Goal: Information Seeking & Learning: Learn about a topic

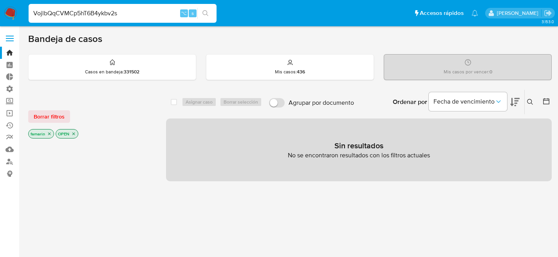
type input "VojlbQqCVMCp5hT6B4ykbv2s"
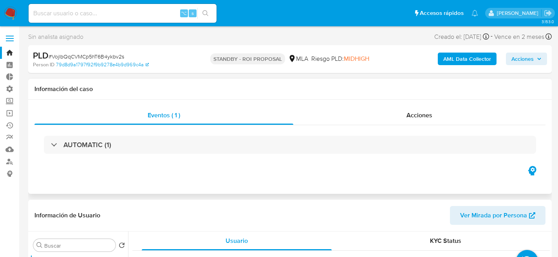
select select "10"
click at [387, 115] on div "Acciones" at bounding box center [419, 115] width 252 height 19
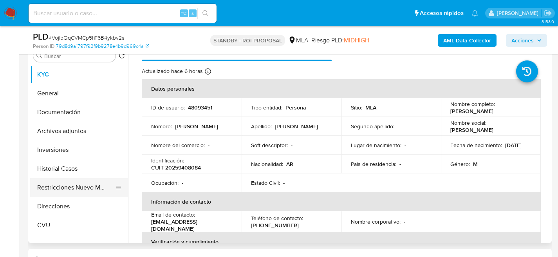
scroll to position [219, 0]
click at [62, 190] on button "Restricciones Nuevo Mundo" at bounding box center [76, 186] width 92 height 19
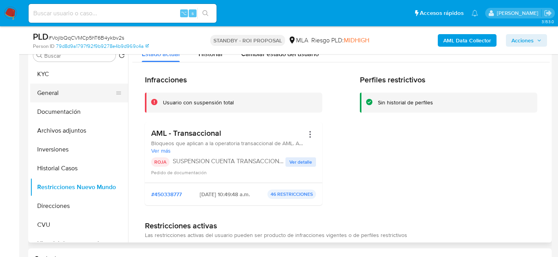
click at [68, 94] on button "General" at bounding box center [76, 92] width 92 height 19
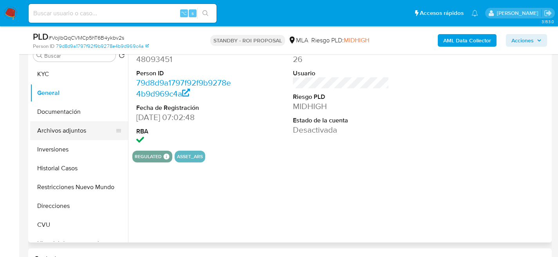
click at [50, 128] on button "Archivos adjuntos" at bounding box center [76, 130] width 92 height 19
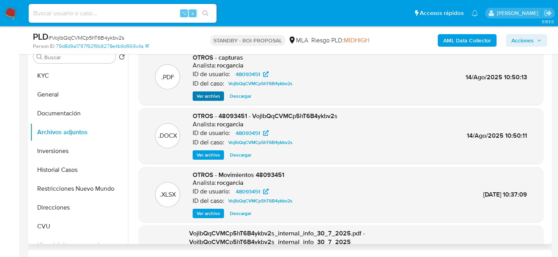
scroll to position [216, 0]
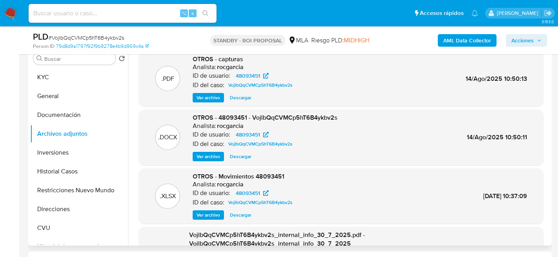
click at [208, 96] on span "Ver archivo" at bounding box center [209, 98] width 24 height 8
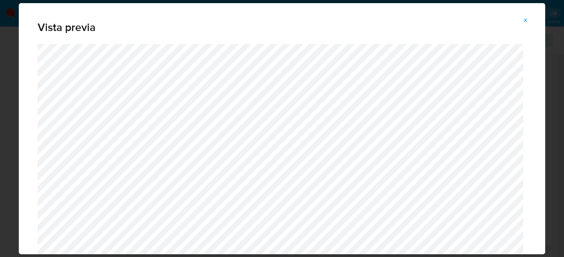
click at [528, 20] on icon "Attachment preview" at bounding box center [526, 20] width 6 height 6
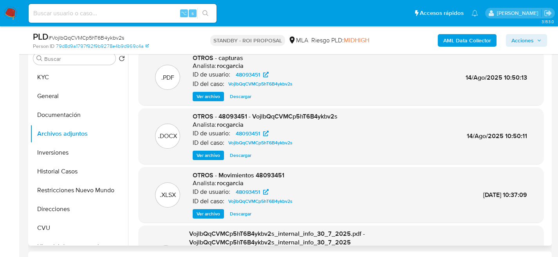
scroll to position [2, 0]
click at [204, 151] on span "Ver archivo" at bounding box center [209, 155] width 24 height 8
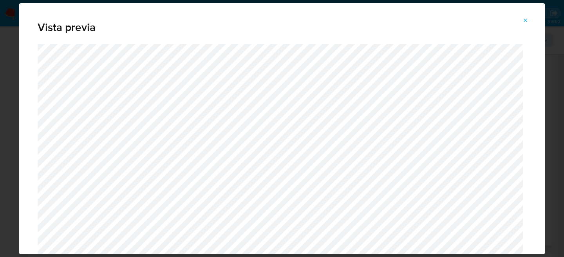
click at [530, 21] on button "Attachment preview" at bounding box center [525, 20] width 17 height 13
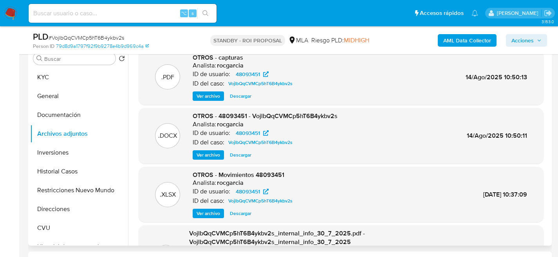
click at [202, 155] on span "Ver archivo" at bounding box center [209, 155] width 24 height 8
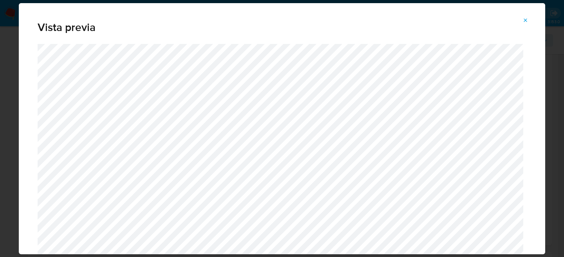
click at [524, 25] on span "Attachment preview" at bounding box center [526, 20] width 6 height 11
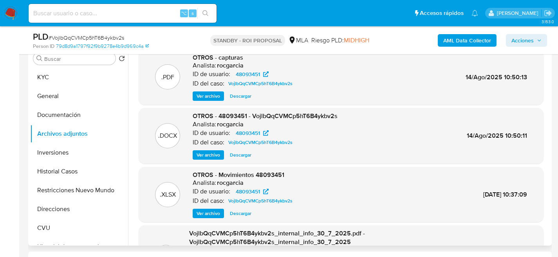
click at [247, 151] on span "Descargar" at bounding box center [241, 155] width 22 height 8
click at [209, 211] on span "Ver archivo" at bounding box center [209, 213] width 24 height 8
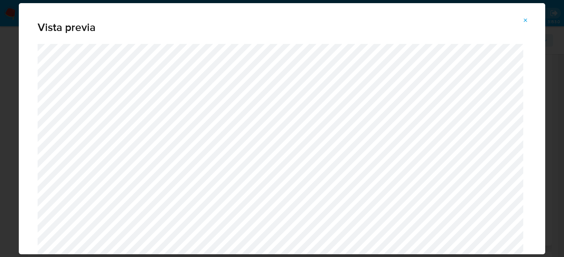
click at [526, 25] on span "Attachment preview" at bounding box center [526, 20] width 6 height 11
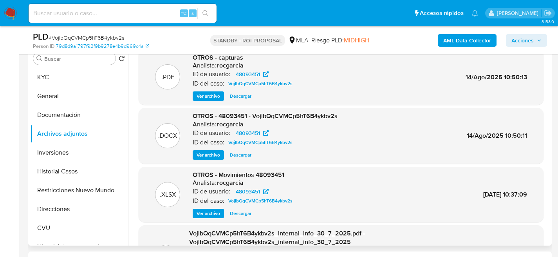
click at [237, 214] on span "Descargar" at bounding box center [241, 213] width 22 height 8
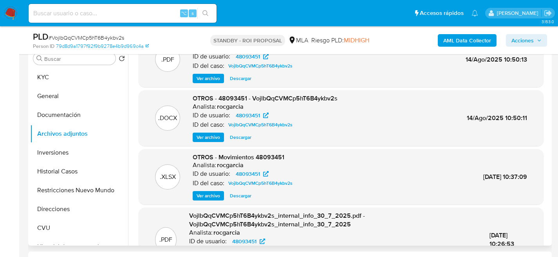
scroll to position [0, 0]
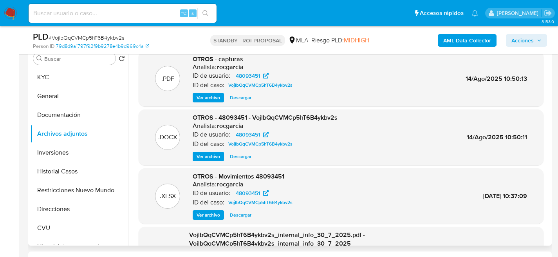
click at [211, 161] on div ".DOCX OTROS - 48093451 - VojlbQqCVMCp5hT6B4ykbv2s Analista: rocgarcia ID de usu…" at bounding box center [341, 137] width 405 height 56
click at [212, 156] on span "Ver archivo" at bounding box center [209, 156] width 24 height 8
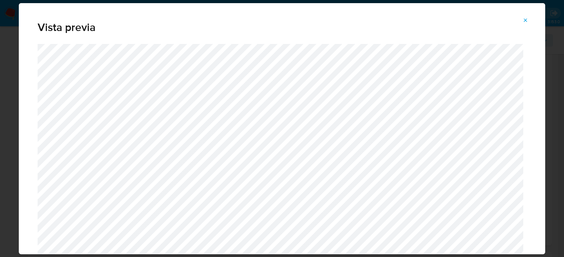
click at [530, 15] on button "Attachment preview" at bounding box center [525, 20] width 17 height 13
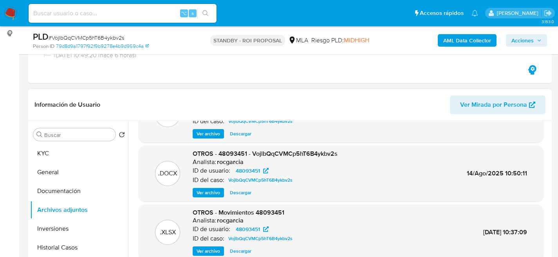
scroll to position [42, 0]
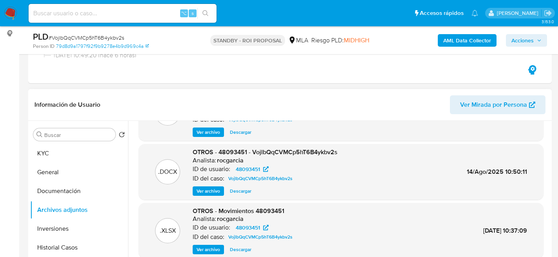
click at [277, 151] on span "OTROS - 48093451 - VojlbQqCVMCp5hT6B4ykbv2s" at bounding box center [265, 151] width 145 height 9
copy span "VojlbQqCVMCp5hT6B4ykbv2s"
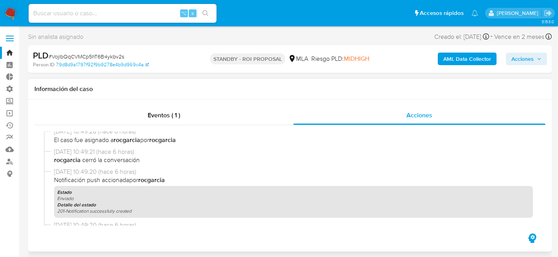
scroll to position [0, 0]
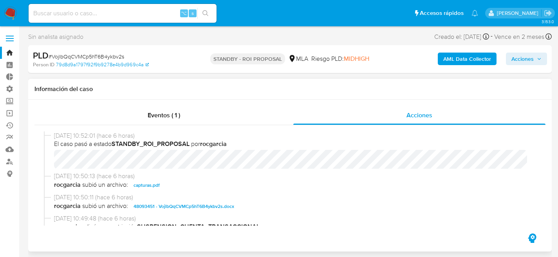
click at [172, 206] on span "48093451 - VojlbQqCVMCp5hT6B4ykbv2s.docx" at bounding box center [184, 205] width 101 height 9
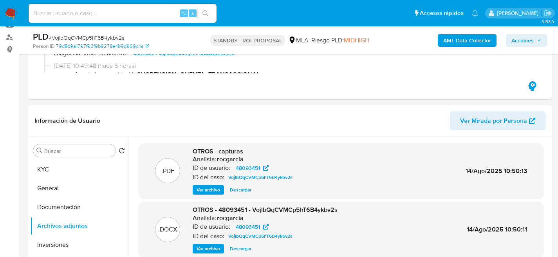
scroll to position [199, 0]
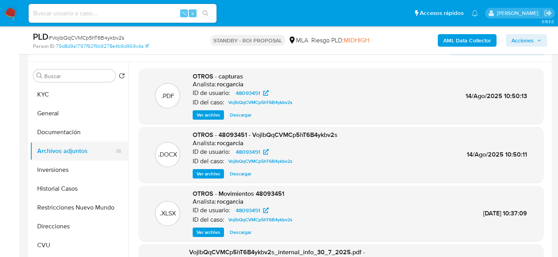
click at [63, 141] on button "Archivos adjuntos" at bounding box center [76, 150] width 92 height 19
click at [63, 162] on button "Inversiones" at bounding box center [76, 169] width 92 height 19
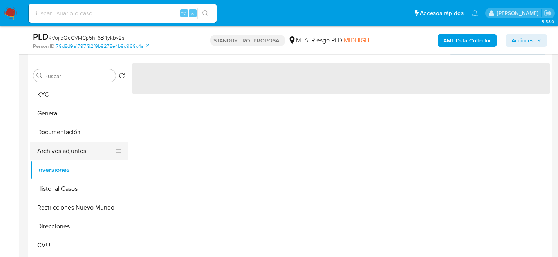
drag, startPoint x: 90, startPoint y: 131, endPoint x: 83, endPoint y: 144, distance: 14.9
click at [90, 131] on button "Documentación" at bounding box center [79, 132] width 98 height 19
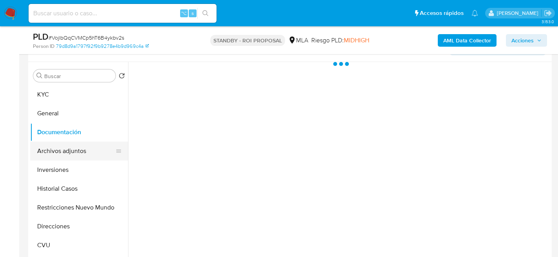
click at [80, 146] on button "Archivos adjuntos" at bounding box center [76, 150] width 92 height 19
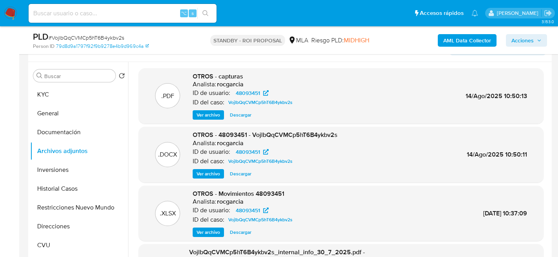
click at [193, 117] on button "Ver archivo" at bounding box center [208, 114] width 31 height 9
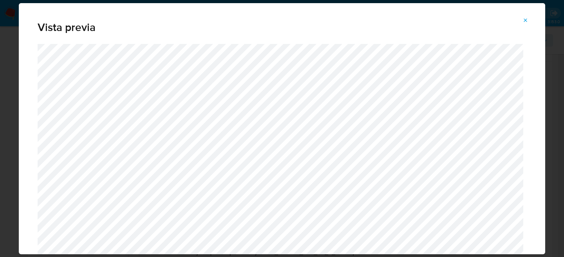
click at [10, 105] on div "Vista previa" at bounding box center [282, 128] width 564 height 257
click at [523, 23] on icon "Attachment preview" at bounding box center [526, 20] width 6 height 6
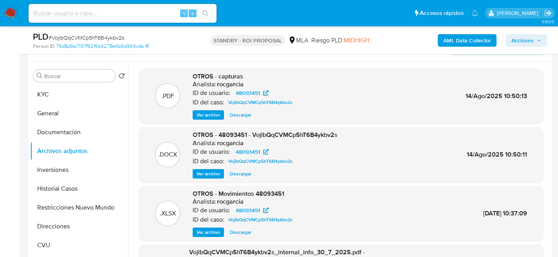
click at [115, 40] on span "# VojlbQqCVMCp5hT6B4ykbv2s" at bounding box center [87, 38] width 76 height 8
copy span "VojlbQqCVMCp5hT6B4ykbv2s"
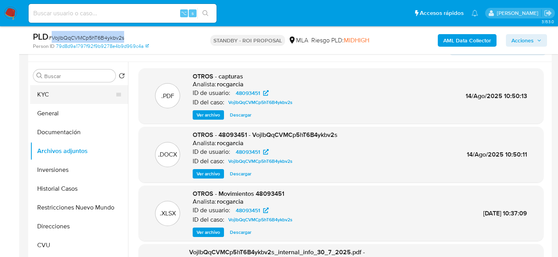
click at [53, 91] on button "KYC" at bounding box center [76, 94] width 92 height 19
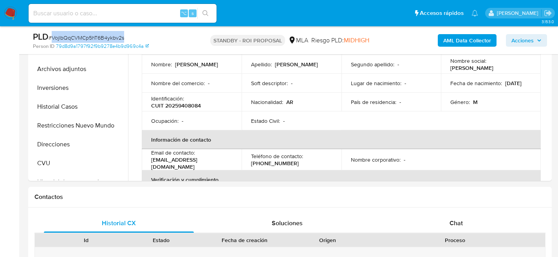
scroll to position [438, 0]
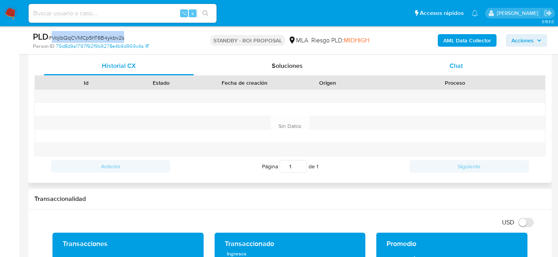
click at [469, 60] on div "Chat" at bounding box center [456, 65] width 150 height 19
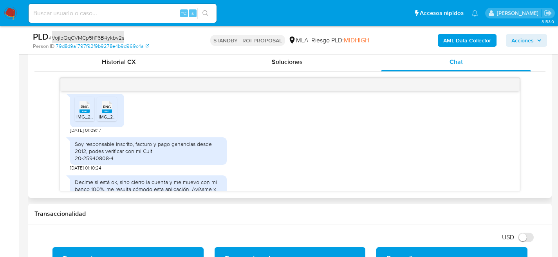
scroll to position [1007, 0]
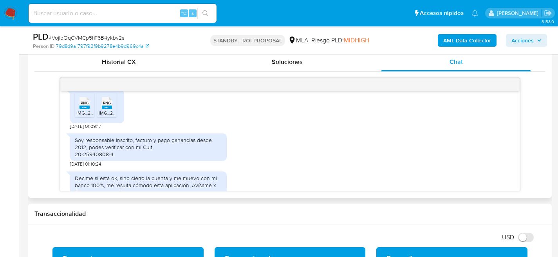
click at [90, 72] on span "Jeep Compass .pdf" at bounding box center [96, 68] width 40 height 7
click at [80, 116] on span "IMG_2221.png" at bounding box center [91, 112] width 31 height 7
click at [119, 123] on div "PNG PNG IMG_2221.png PNG PNG IMG_2222.png" at bounding box center [97, 106] width 54 height 33
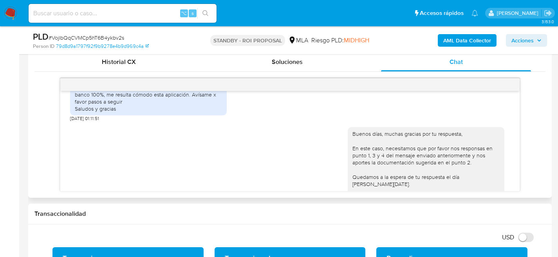
scroll to position [1099, 0]
click at [175, 159] on div "Buenos días, muchas gracias por tu respuesta, En este caso, necesitamos que por…" at bounding box center [290, 167] width 440 height 94
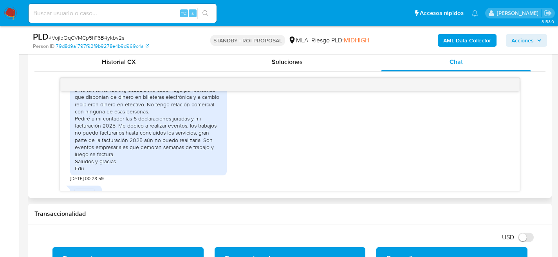
scroll to position [1264, 0]
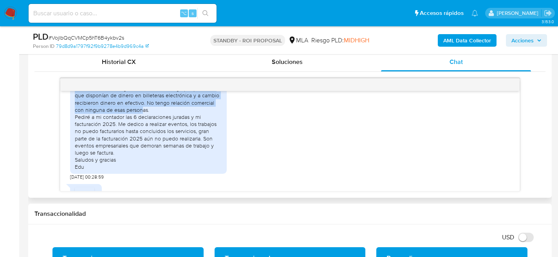
drag, startPoint x: 76, startPoint y: 110, endPoint x: 176, endPoint y: 137, distance: 103.6
click at [176, 137] on div "Ok La cuenta [PERSON_NAME] Pago es de uso personal, no comercial. Mi actividad …" at bounding box center [148, 113] width 147 height 114
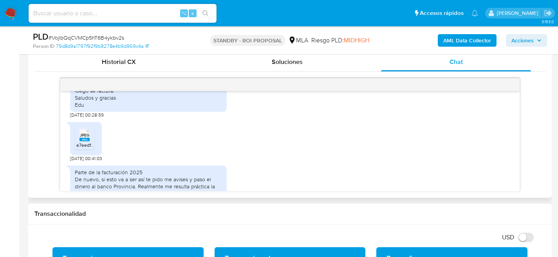
scroll to position [1329, 0]
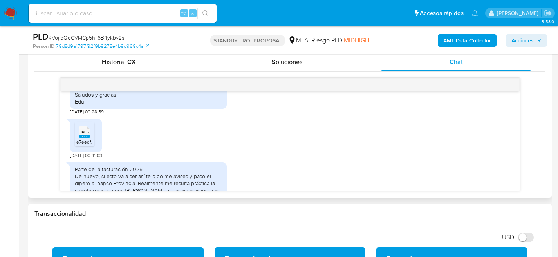
click at [170, 158] on div "JPEG JPEG e7eedf97-644e-403e-8fd5-b161cedd88f6.jpeg [DATE] 00:41:03" at bounding box center [290, 136] width 440 height 43
click at [87, 134] on span "JPEG" at bounding box center [84, 131] width 9 height 5
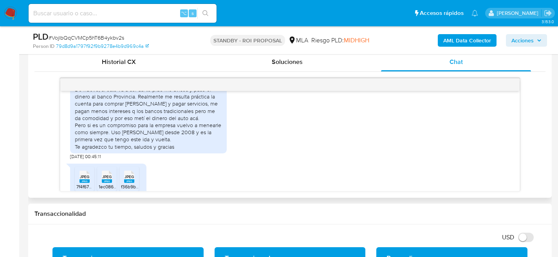
scroll to position [1416, 0]
click at [284, 146] on div "Parte de la facturación 2025 De nuevo, si esto va a ser así te pido me avises y…" at bounding box center [290, 116] width 440 height 88
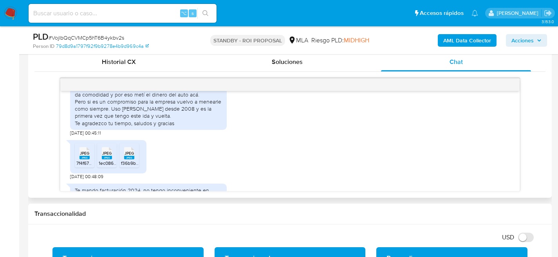
scroll to position [1449, 0]
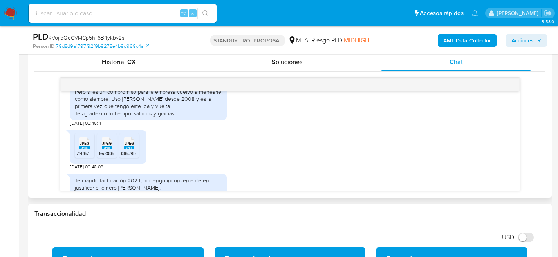
click at [87, 150] on icon "JPEG" at bounding box center [85, 143] width 10 height 14
click at [106, 149] on rect at bounding box center [107, 148] width 10 height 4
click at [132, 146] on span "JPEG" at bounding box center [129, 143] width 9 height 5
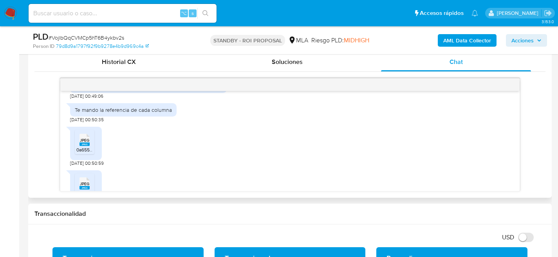
scroll to position [1552, 0]
click at [87, 141] on span "JPEG" at bounding box center [84, 138] width 9 height 5
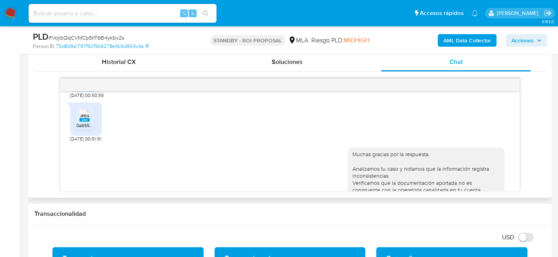
scroll to position [1619, 0]
click at [78, 122] on div "JPEG JPEG" at bounding box center [84, 114] width 16 height 15
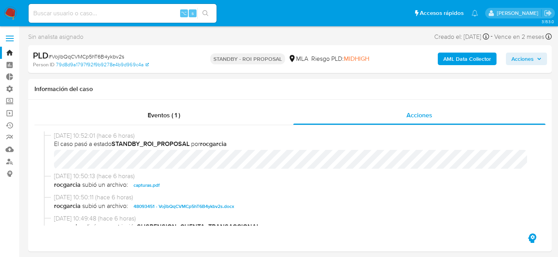
scroll to position [135, 0]
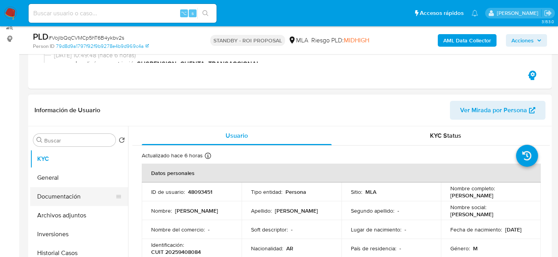
click at [38, 200] on button "Documentación" at bounding box center [76, 196] width 92 height 19
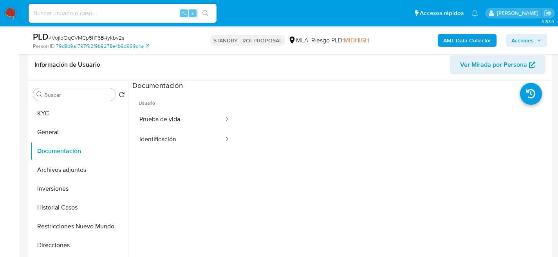
scroll to position [184, 0]
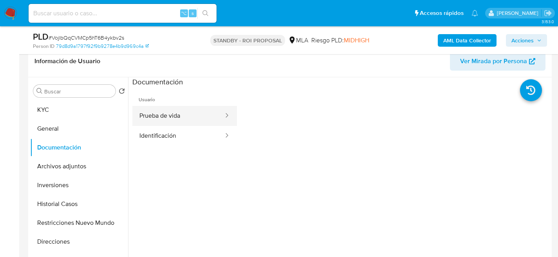
click at [226, 113] on icon at bounding box center [227, 115] width 2 height 4
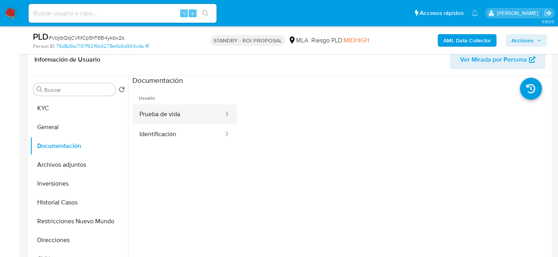
click at [165, 105] on button "Prueba de vida" at bounding box center [178, 114] width 92 height 20
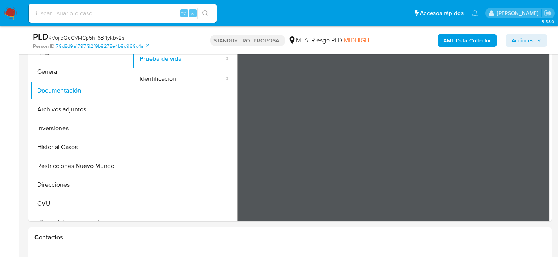
scroll to position [234, 0]
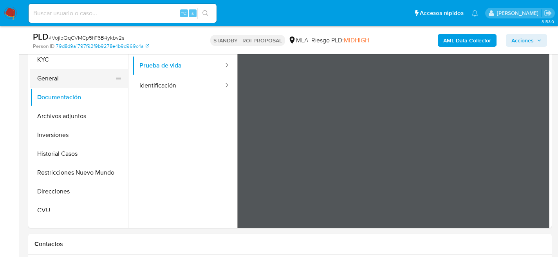
click at [47, 70] on button "General" at bounding box center [76, 78] width 92 height 19
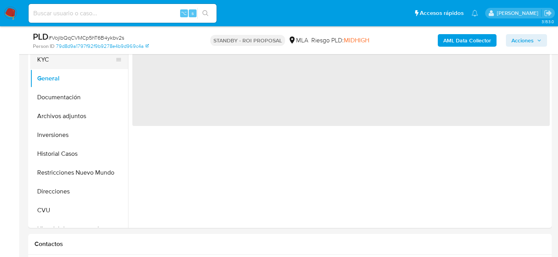
click at [42, 64] on button "KYC" at bounding box center [76, 59] width 92 height 19
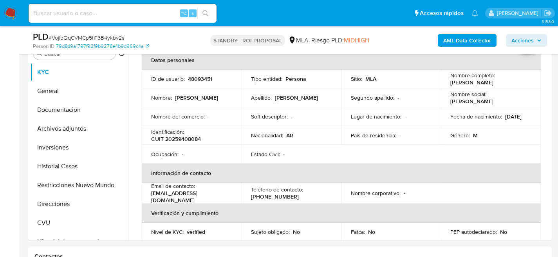
scroll to position [0, 0]
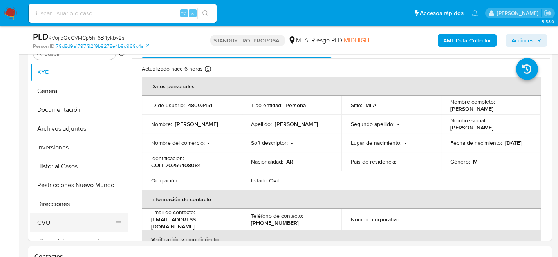
click at [65, 220] on button "CVU" at bounding box center [76, 222] width 92 height 19
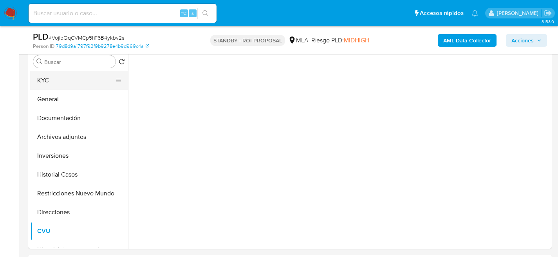
scroll to position [212, 0]
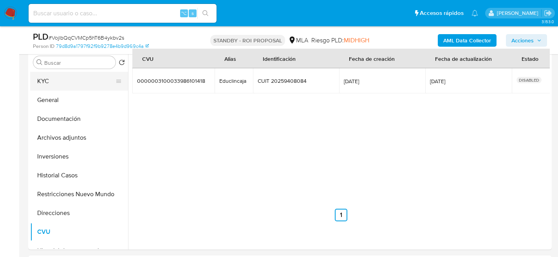
click at [45, 88] on button "KYC" at bounding box center [76, 81] width 92 height 19
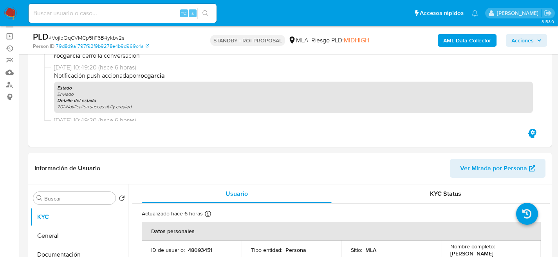
scroll to position [236, 0]
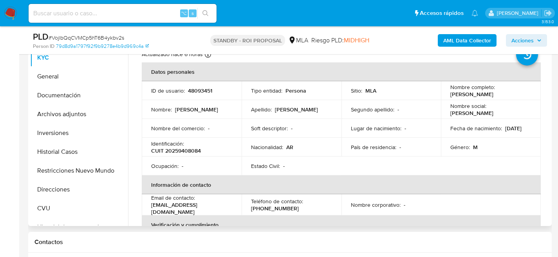
click at [193, 152] on p "CUIT 20259408084" at bounding box center [176, 150] width 50 height 7
copy p "20259408084"
click at [58, 182] on button "Direcciones" at bounding box center [76, 189] width 92 height 19
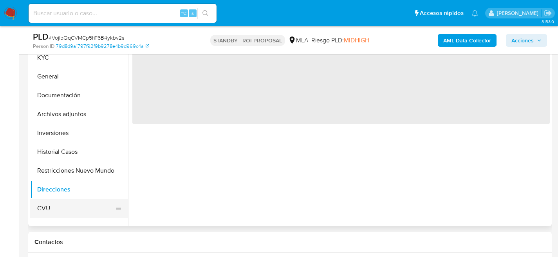
click at [45, 209] on button "CVU" at bounding box center [76, 208] width 92 height 19
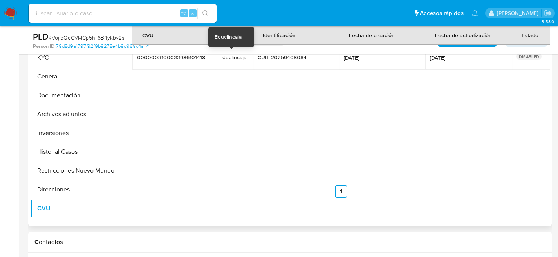
click at [233, 58] on div "Educlincaja" at bounding box center [233, 57] width 29 height 7
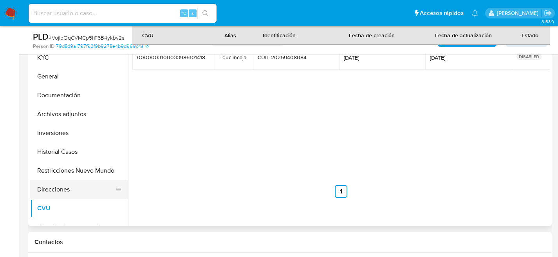
click at [53, 184] on button "Direcciones" at bounding box center [76, 189] width 92 height 19
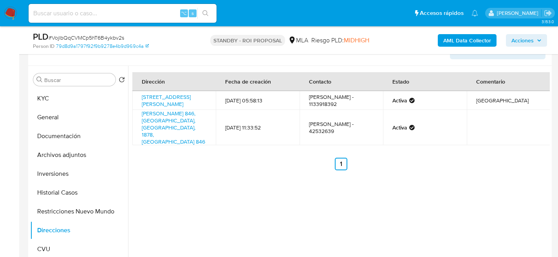
scroll to position [192, 0]
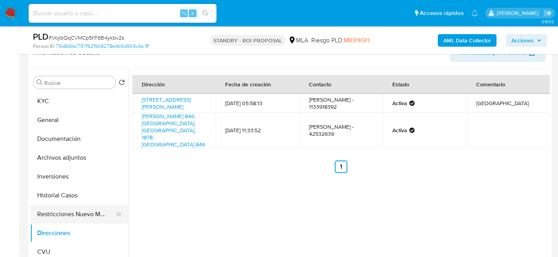
click at [63, 213] on button "Restricciones Nuevo Mundo" at bounding box center [76, 213] width 92 height 19
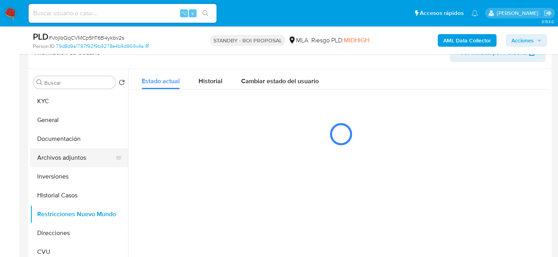
click at [56, 161] on button "Archivos adjuntos" at bounding box center [76, 157] width 92 height 19
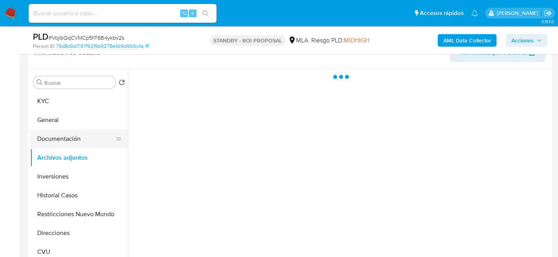
click at [56, 132] on button "Documentación" at bounding box center [76, 138] width 92 height 19
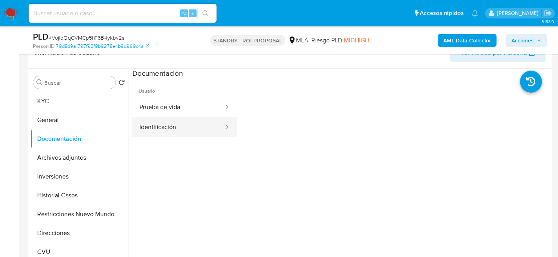
click at [159, 124] on button "Identificación" at bounding box center [178, 127] width 92 height 20
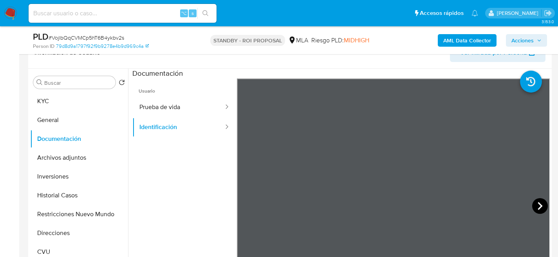
click at [538, 202] on icon at bounding box center [540, 206] width 5 height 8
click at [31, 105] on button "KYC" at bounding box center [76, 101] width 92 height 19
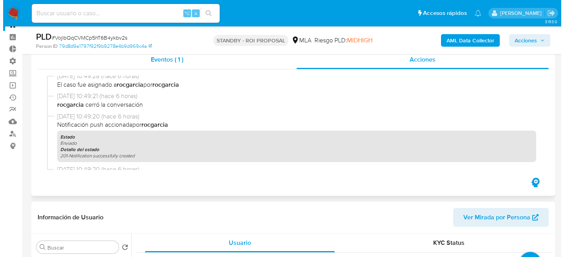
scroll to position [0, 0]
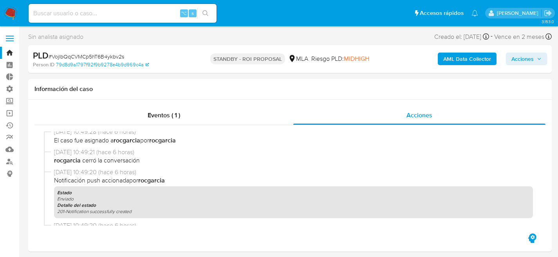
click at [463, 55] on b "AML Data Collector" at bounding box center [467, 58] width 48 height 13
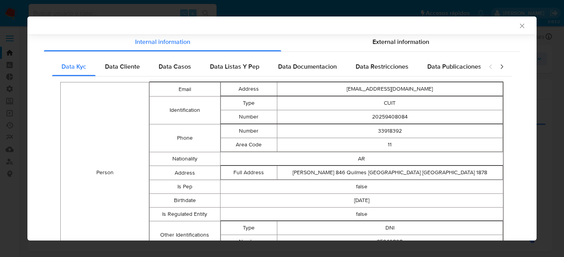
scroll to position [87, 0]
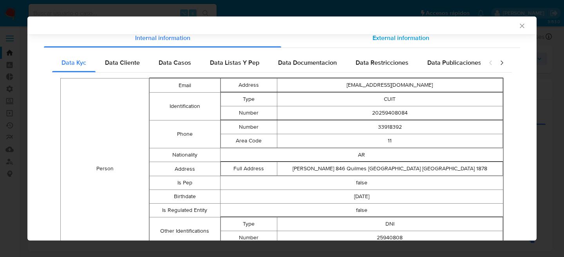
click at [367, 43] on div "External information" at bounding box center [400, 38] width 239 height 19
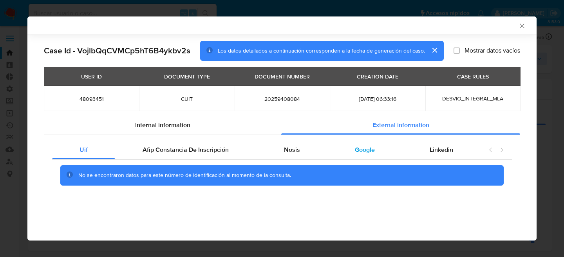
click at [329, 146] on div "Google" at bounding box center [364, 149] width 75 height 19
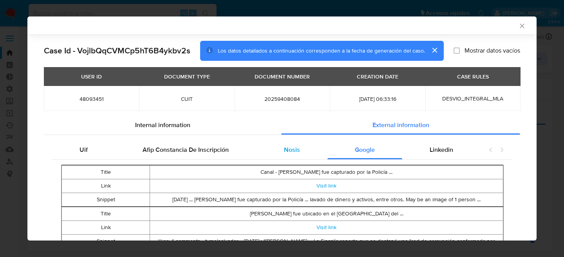
click at [293, 148] on span "Nosis" at bounding box center [292, 149] width 16 height 9
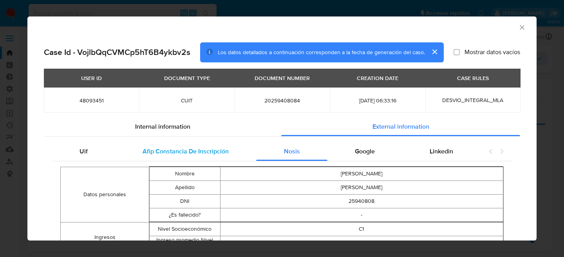
click at [207, 152] on span "Afip Constancia De Inscripción" at bounding box center [186, 150] width 86 height 9
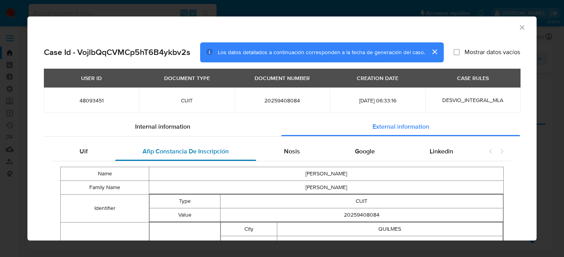
click at [116, 156] on div "Afip Constancia De Inscripción" at bounding box center [185, 151] width 141 height 19
click at [108, 155] on div "Uif" at bounding box center [83, 151] width 63 height 19
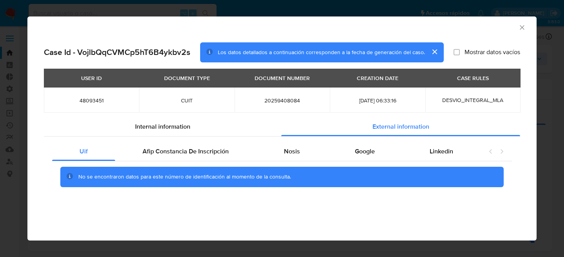
click at [189, 106] on td "CUIT" at bounding box center [186, 99] width 95 height 25
click at [395, 125] on span "External information" at bounding box center [400, 126] width 57 height 9
click at [491, 152] on icon "closure-recommendation-modal" at bounding box center [490, 151] width 2 height 4
click at [454, 151] on div "Linkedin" at bounding box center [441, 151] width 78 height 19
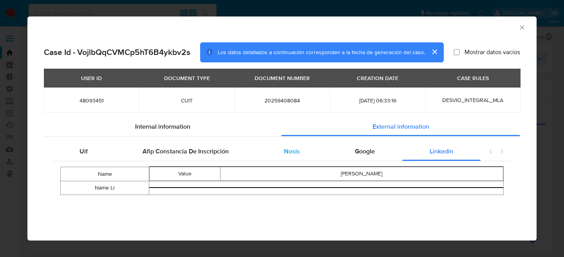
click at [276, 155] on div "Nosis" at bounding box center [291, 151] width 71 height 19
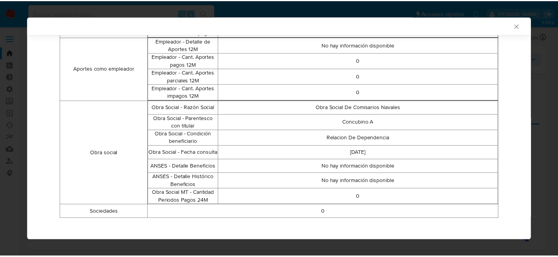
scroll to position [598, 0]
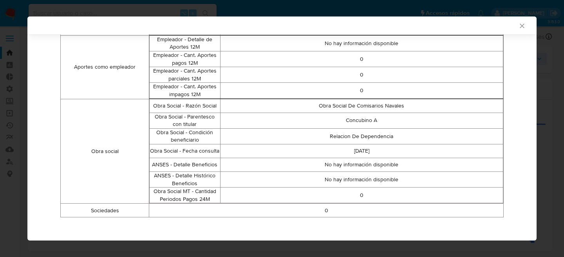
click at [518, 29] on icon "Cerrar ventana" at bounding box center [522, 26] width 8 height 8
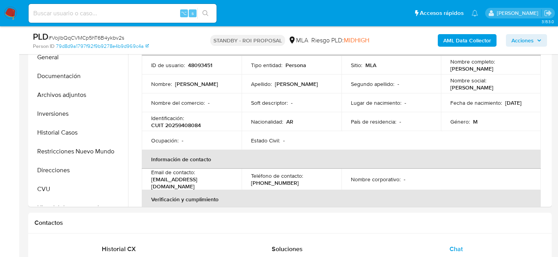
scroll to position [13, 0]
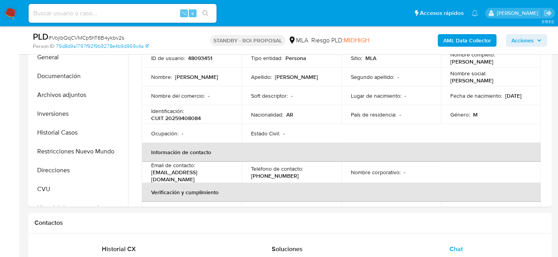
click at [181, 176] on p "[EMAIL_ADDRESS][DOMAIN_NAME]" at bounding box center [190, 175] width 78 height 14
click at [180, 176] on p "[EMAIL_ADDRESS][DOMAIN_NAME]" at bounding box center [190, 175] width 78 height 14
drag, startPoint x: 151, startPoint y: 173, endPoint x: 228, endPoint y: 176, distance: 77.6
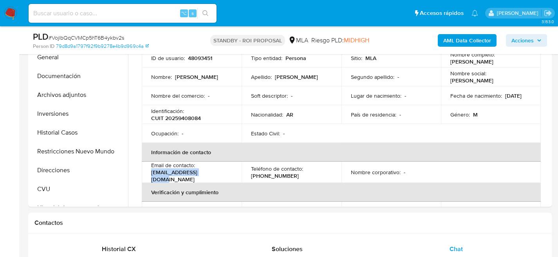
click at [228, 176] on div "Email de contacto : [EMAIL_ADDRESS][DOMAIN_NAME]" at bounding box center [191, 171] width 81 height 21
copy p "[EMAIL_ADDRESS][DOMAIN_NAME]"
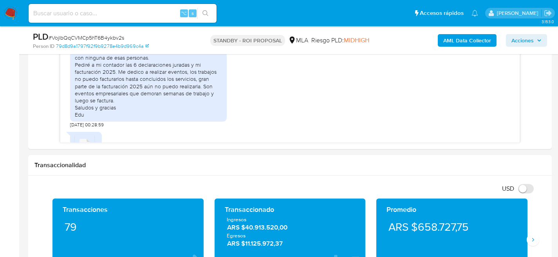
scroll to position [419, 0]
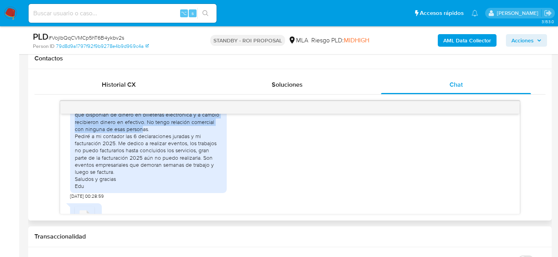
drag, startPoint x: 74, startPoint y: 127, endPoint x: 183, endPoint y: 156, distance: 112.7
click at [183, 156] on div "Ok La cuenta [PERSON_NAME] Pago es de uso personal, no comercial. Mi actividad …" at bounding box center [148, 132] width 157 height 120
copy div "La plata de la venta del auto cuya documentación te adjunté anteriormente fue i…"
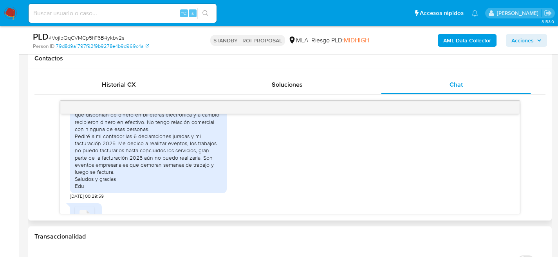
click at [463, 164] on div "Ok La cuenta [PERSON_NAME] Pago es de uso personal, no comercial. Mi actividad …" at bounding box center [290, 134] width 440 height 130
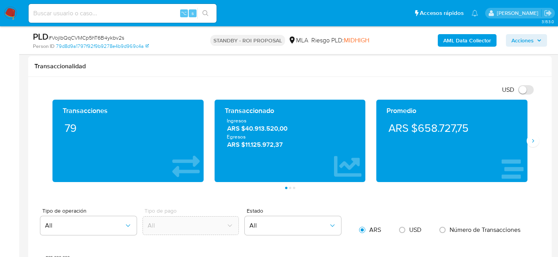
scroll to position [558, 0]
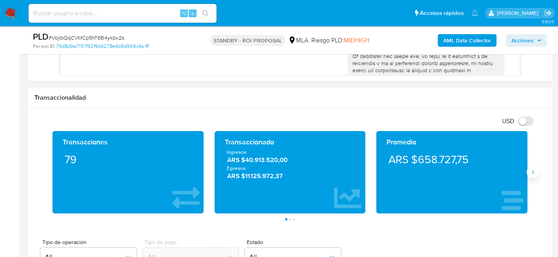
click at [538, 173] on button "Siguiente" at bounding box center [533, 172] width 13 height 13
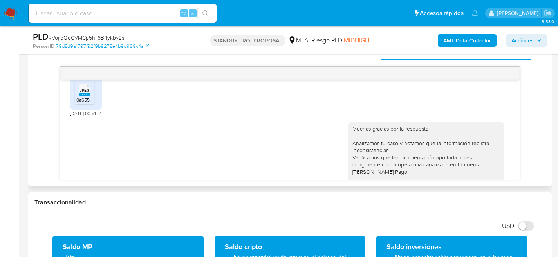
scroll to position [1753, 0]
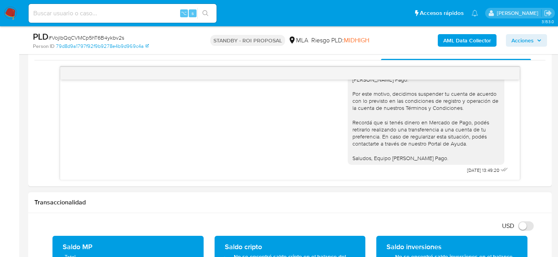
click at [211, 198] on h1 "Transaccionalidad" at bounding box center [289, 202] width 511 height 8
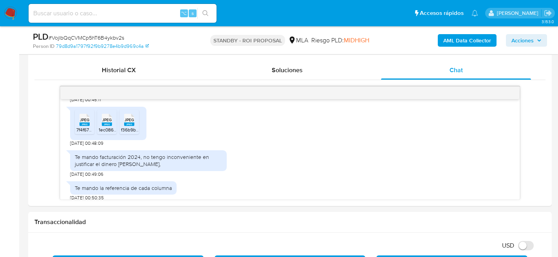
scroll to position [1547, 0]
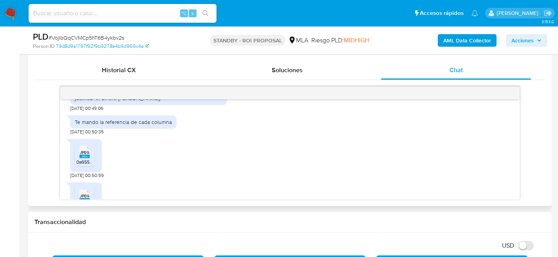
click at [80, 158] on rect at bounding box center [85, 156] width 10 height 4
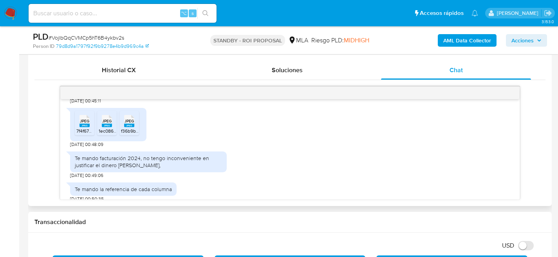
scroll to position [1450, 0]
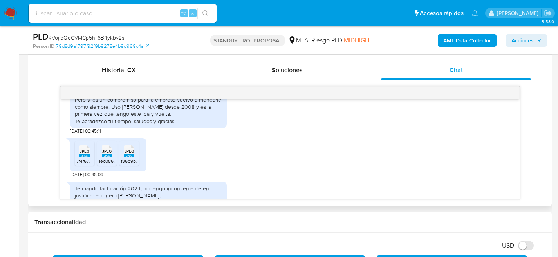
click at [130, 154] on span "JPEG" at bounding box center [129, 150] width 9 height 5
click at [106, 154] on span "JPEG" at bounding box center [106, 150] width 9 height 5
click at [76, 158] on div "JPEG JPEG" at bounding box center [84, 150] width 16 height 15
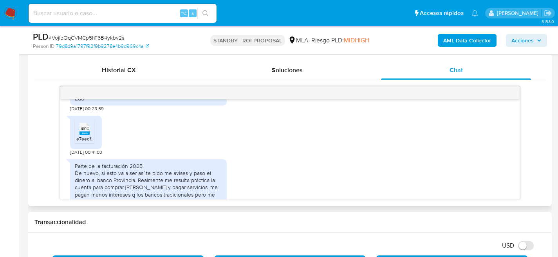
click at [91, 136] on div "JPEG JPEG" at bounding box center [84, 127] width 16 height 15
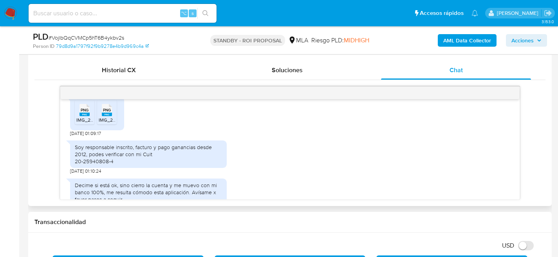
scroll to position [1007, 0]
click at [108, 117] on rect at bounding box center [107, 116] width 10 height 4
click at [82, 114] on span "PNG" at bounding box center [85, 110] width 8 height 5
click at [80, 80] on span "Jeep Compass .pdf" at bounding box center [96, 77] width 40 height 7
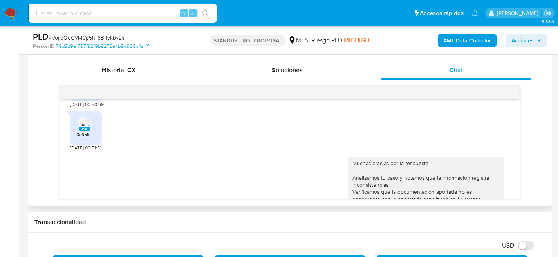
scroll to position [1753, 0]
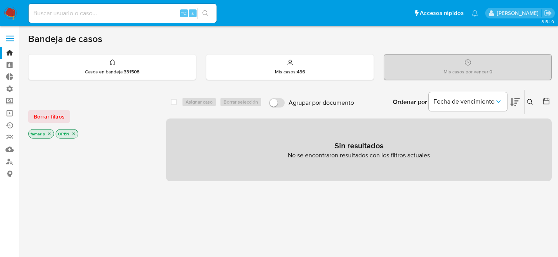
click at [103, 11] on input at bounding box center [123, 13] width 188 height 10
paste input "767392304"
type input "767392304"
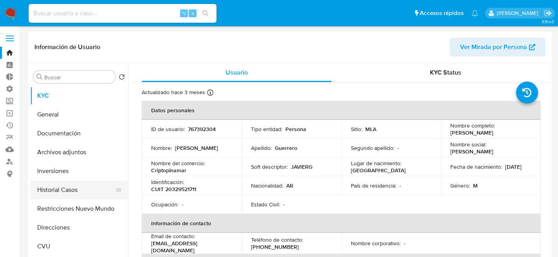
select select "10"
click at [58, 179] on button "Inversiones" at bounding box center [76, 170] width 92 height 19
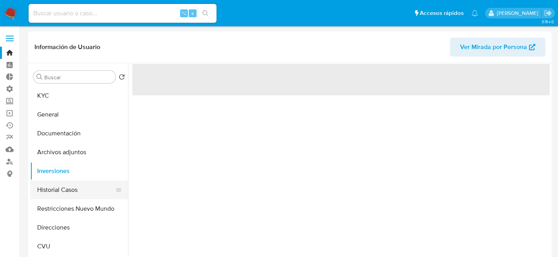
click at [62, 186] on button "Historial Casos" at bounding box center [76, 189] width 92 height 19
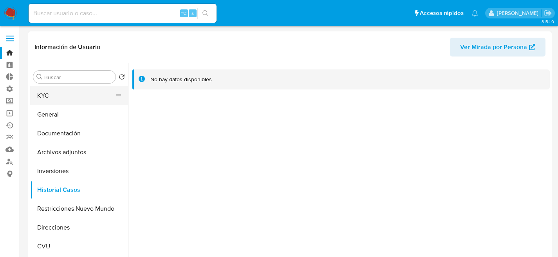
click at [54, 96] on button "KYC" at bounding box center [76, 95] width 92 height 19
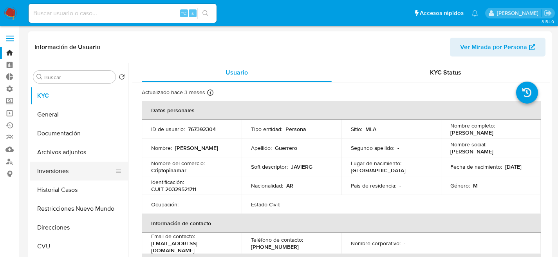
click at [70, 172] on button "Inversiones" at bounding box center [76, 170] width 92 height 19
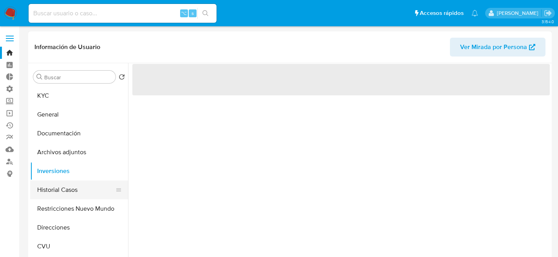
click at [68, 181] on button "Historial Casos" at bounding box center [76, 189] width 92 height 19
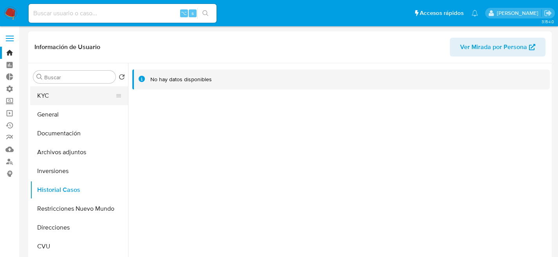
click at [54, 94] on button "KYC" at bounding box center [76, 95] width 92 height 19
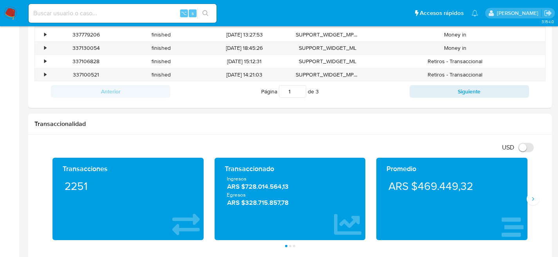
scroll to position [350, 0]
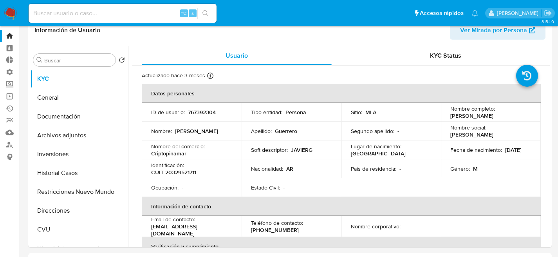
scroll to position [44, 0]
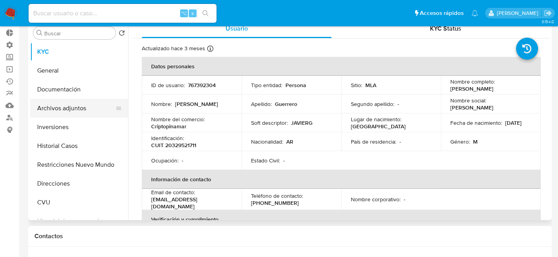
click at [57, 108] on button "Archivos adjuntos" at bounding box center [76, 108] width 92 height 19
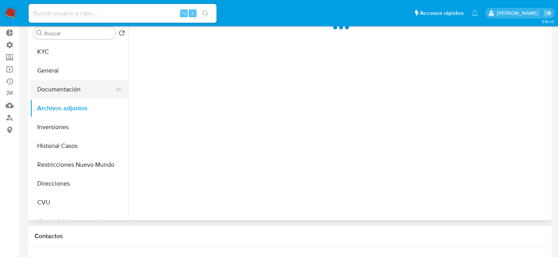
click at [67, 96] on button "Documentación" at bounding box center [76, 89] width 92 height 19
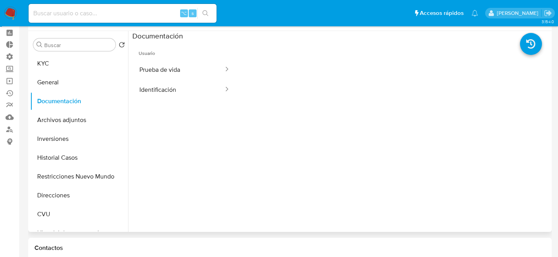
scroll to position [29, 0]
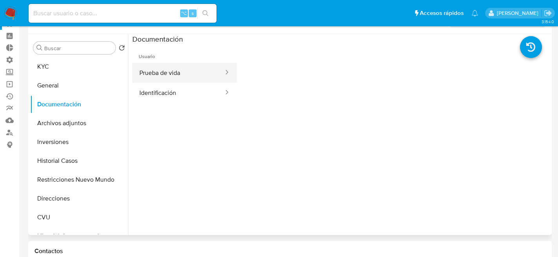
click at [192, 78] on button "Prueba de vida" at bounding box center [178, 73] width 92 height 20
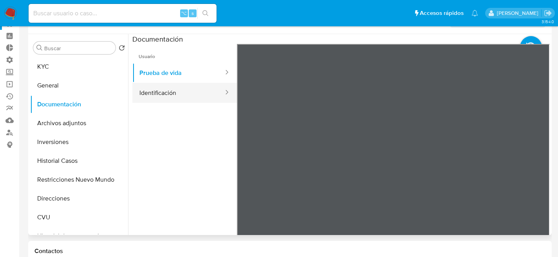
click at [177, 87] on button "Identificación" at bounding box center [178, 93] width 92 height 20
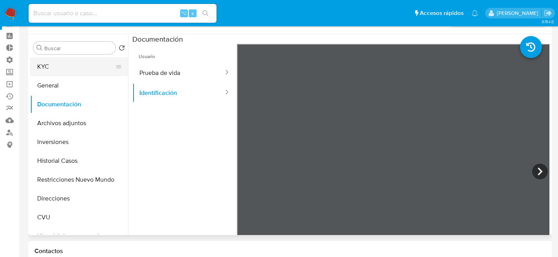
click at [39, 67] on button "KYC" at bounding box center [76, 66] width 92 height 19
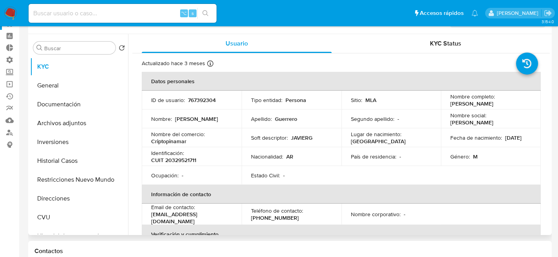
click at [193, 98] on p "767392304" at bounding box center [202, 99] width 28 height 7
copy p "767392304"
drag, startPoint x: 211, startPoint y: 78, endPoint x: 211, endPoint y: 93, distance: 14.5
click at [211, 82] on th "Datos personales" at bounding box center [341, 81] width 399 height 19
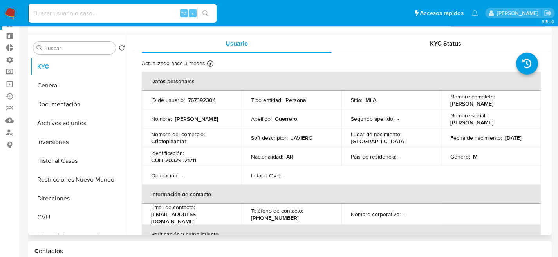
click at [210, 99] on p "767392304" at bounding box center [202, 99] width 28 height 7
copy p "767392304"
click at [50, 98] on button "Documentación" at bounding box center [76, 104] width 92 height 19
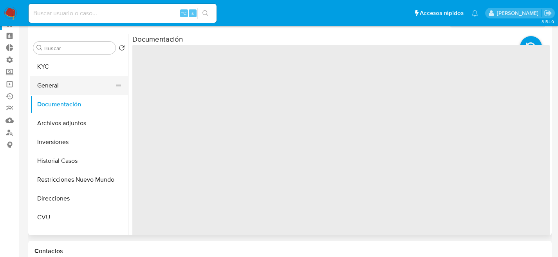
click at [49, 84] on button "General" at bounding box center [76, 85] width 92 height 19
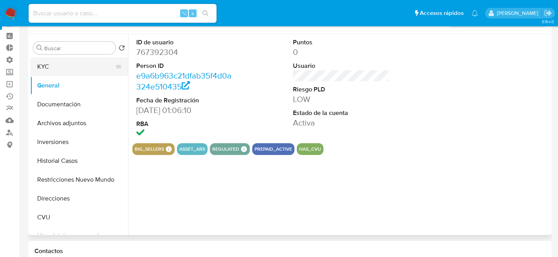
click at [46, 67] on button "KYC" at bounding box center [76, 66] width 92 height 19
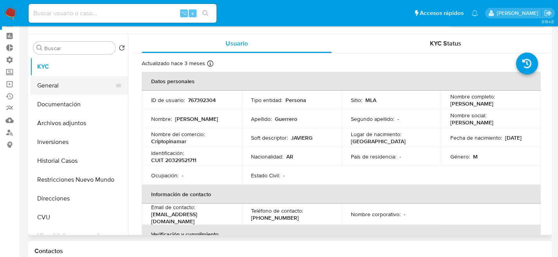
click at [61, 88] on button "General" at bounding box center [76, 85] width 92 height 19
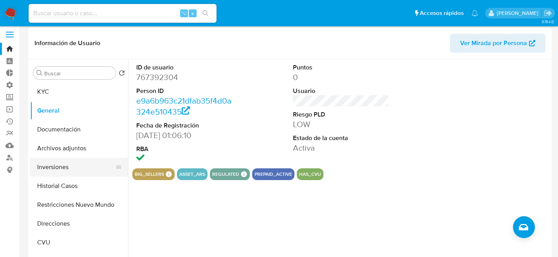
scroll to position [0, 0]
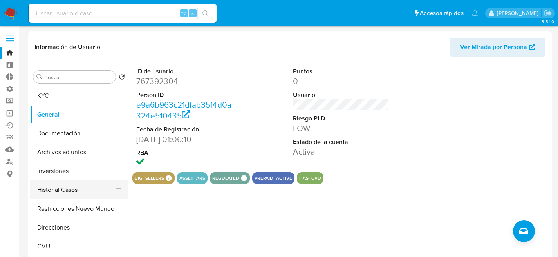
click at [59, 188] on button "Historial Casos" at bounding box center [76, 189] width 92 height 19
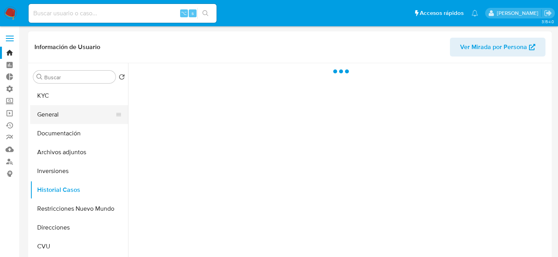
click at [58, 105] on button "General" at bounding box center [76, 114] width 92 height 19
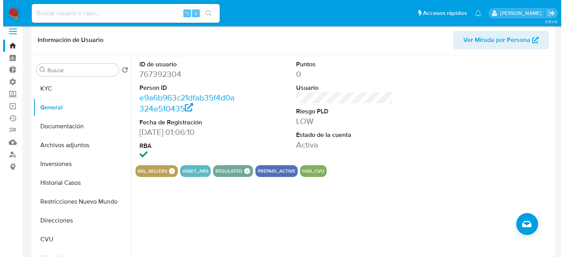
scroll to position [12, 0]
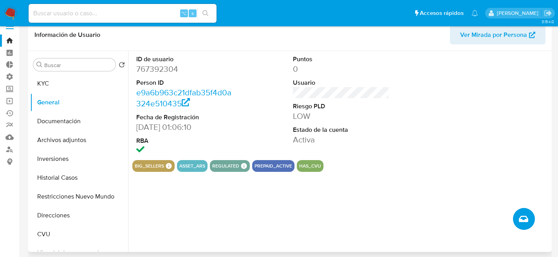
click at [533, 216] on button "Crear caso manual" at bounding box center [524, 219] width 22 height 22
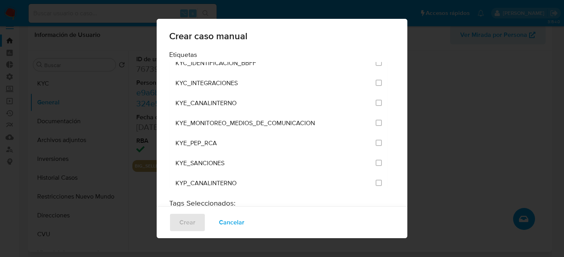
scroll to position [0, 0]
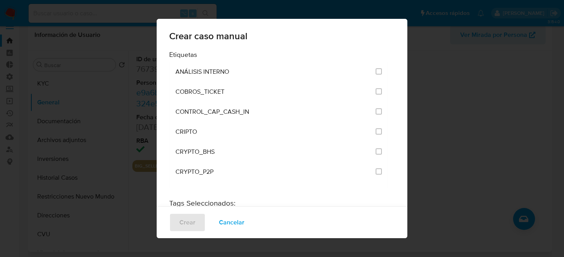
click at [459, 89] on div "Crear caso manual Etiquetas ANÁLISIS INTERNO COBROS_TICKET CONTROL_CAP_CASH_IN …" at bounding box center [282, 128] width 564 height 257
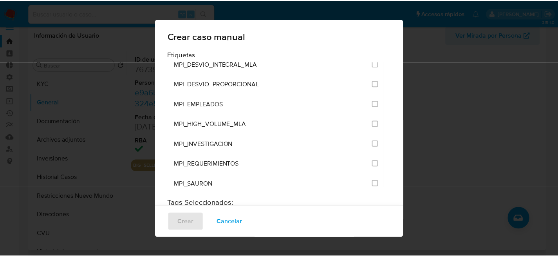
scroll to position [1813, 0]
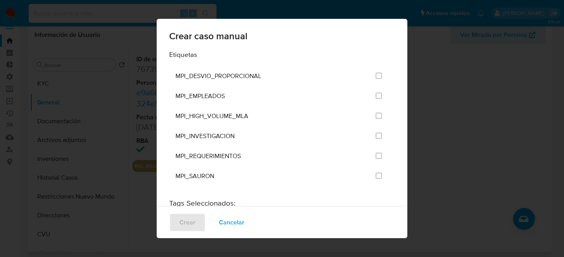
click at [234, 223] on span "Cancelar" at bounding box center [231, 221] width 25 height 17
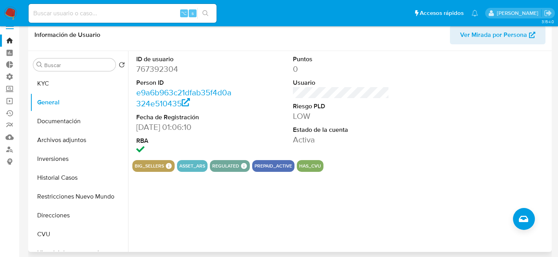
click at [403, 152] on div "ID de usuario 767392304 Person ID e9a6b963c21dfab35f4d0a324e510435 Fecha de Reg…" at bounding box center [341, 105] width 418 height 109
click at [48, 80] on button "KYC" at bounding box center [76, 83] width 92 height 19
